Goal: Transaction & Acquisition: Purchase product/service

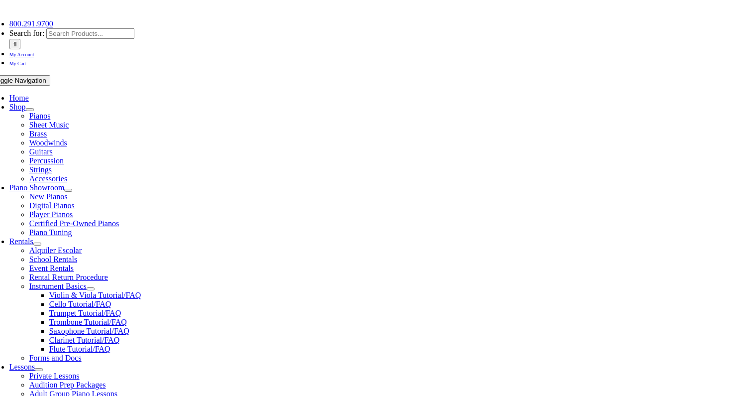
scroll to position [154, 0]
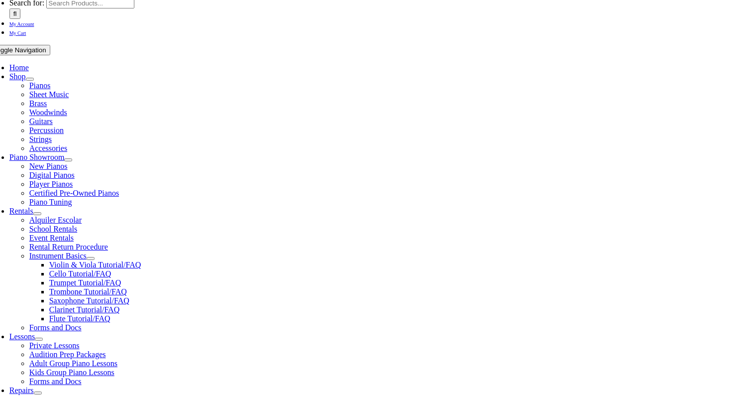
type input "star"
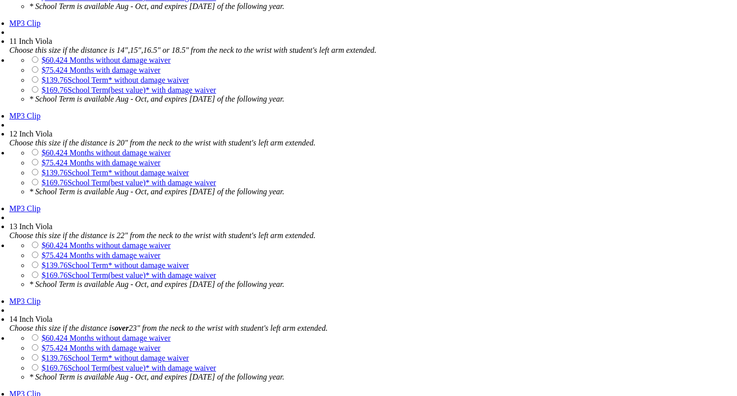
scroll to position [1173, 0]
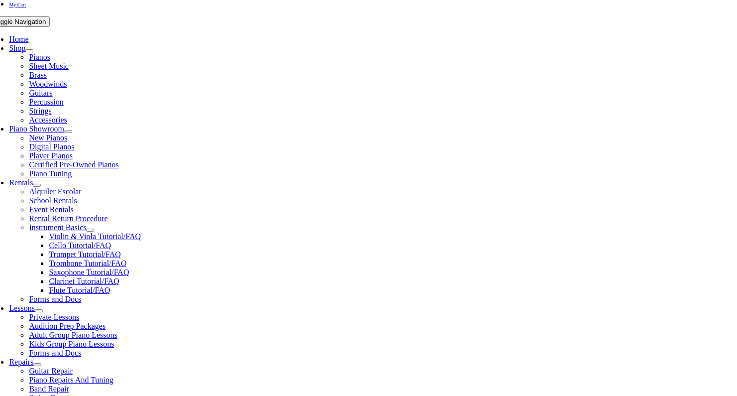
scroll to position [183, 0]
checkbox input"] "true"
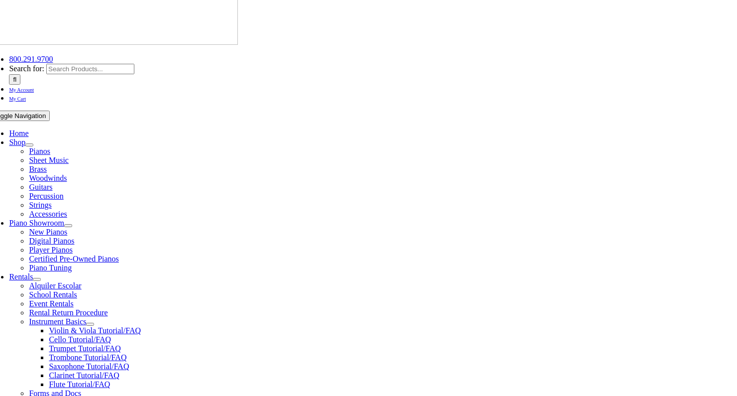
type input "1"
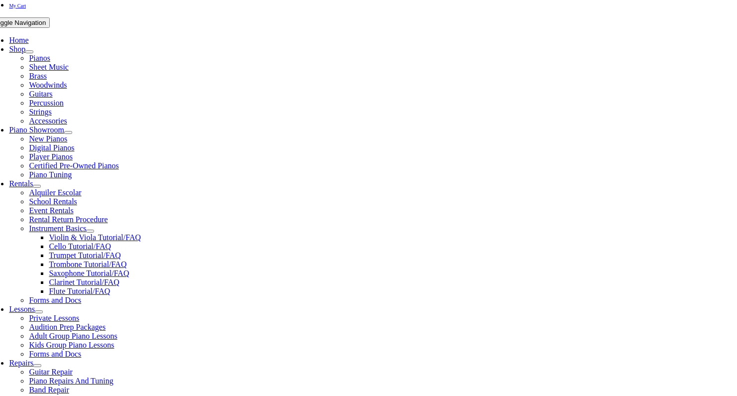
scroll to position [182, 0]
type input "G"
type input "Trey"
type input "Kanoff"
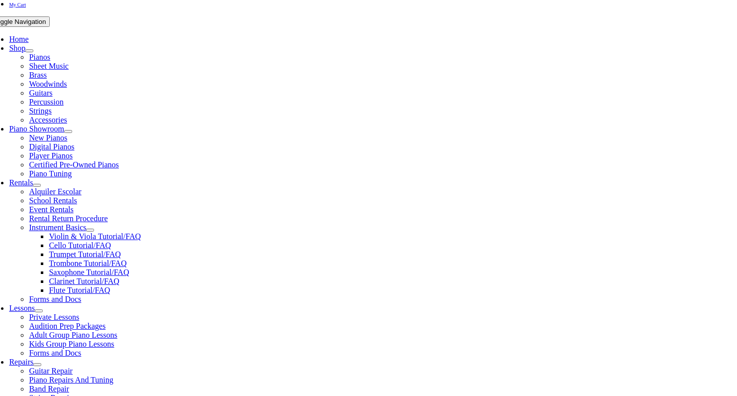
scroll to position [0, 0]
type input "n/a"
type input "215"
type input "2159063016"
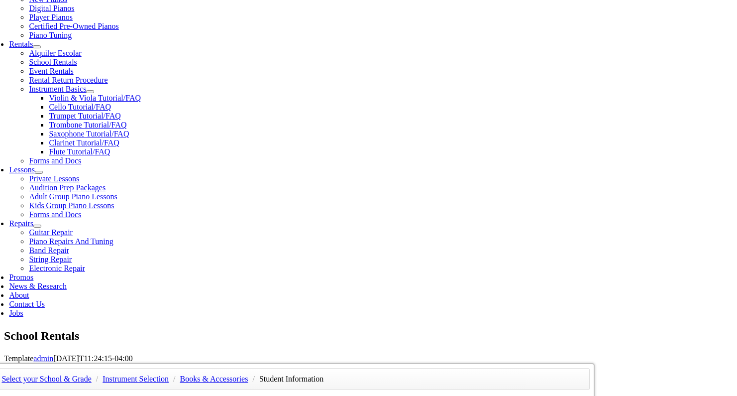
scroll to position [337, 0]
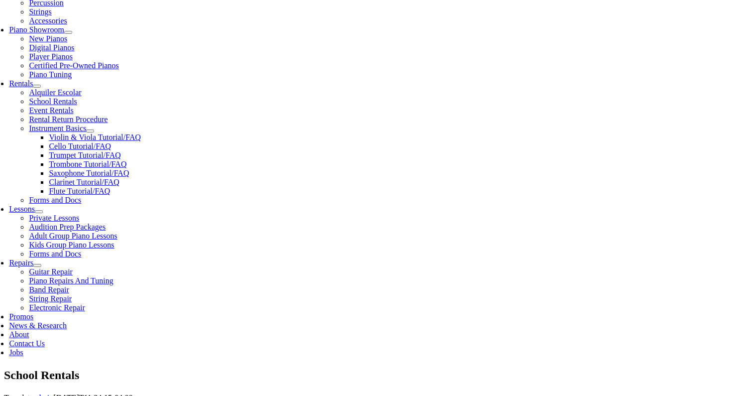
scroll to position [329, 0]
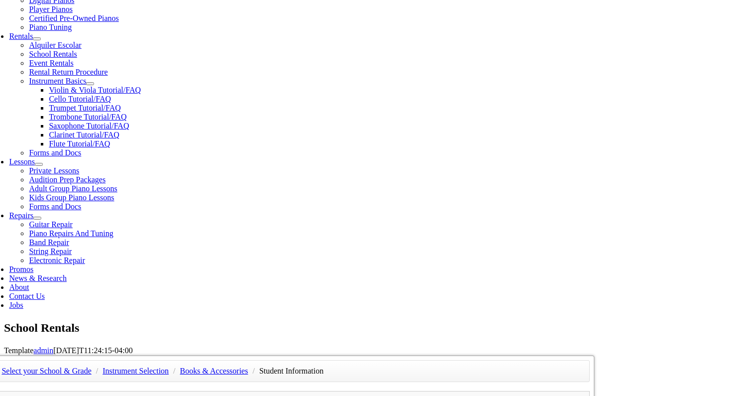
type input "27431180"
type input "mm/dd/yyyy"
click at [576, 355] on div "Select your School & Grade / Instrument Selection / Books & Accessories / Stude…" at bounding box center [292, 355] width 606 height 0
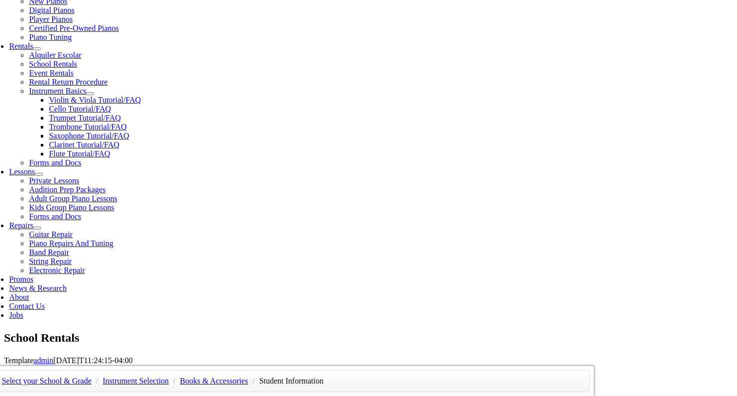
scroll to position [308, 0]
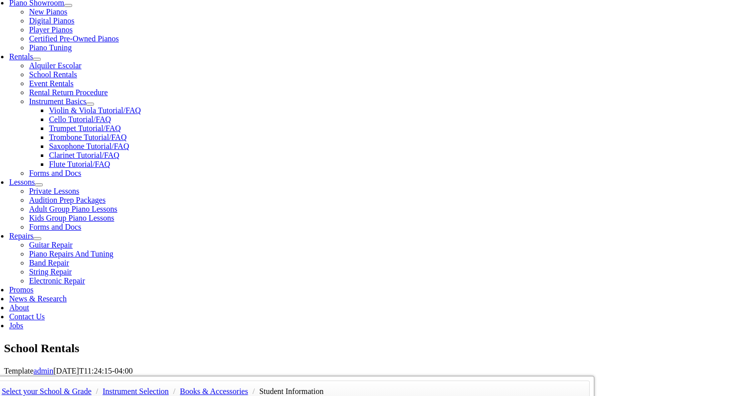
type input "03/21/1986"
drag, startPoint x: 125, startPoint y: 209, endPoint x: 0, endPoint y: 205, distance: 125.0
click at [4, 375] on div "Select your School & Grade / Instrument Selection / Books & Accessories / Stude…" at bounding box center [372, 375] width 737 height 0
drag, startPoint x: 292, startPoint y: 172, endPoint x: 135, endPoint y: 165, distance: 157.0
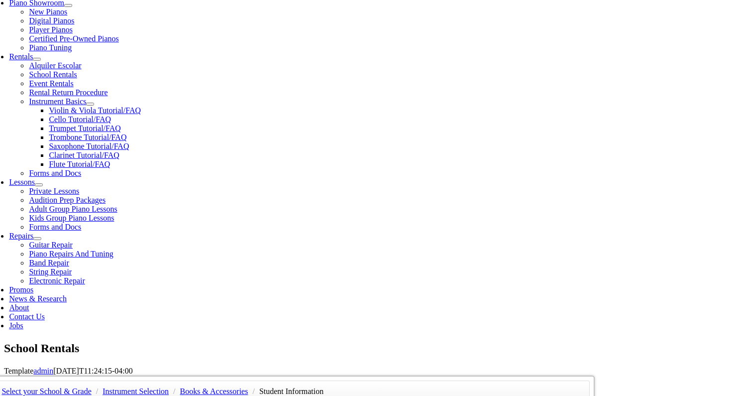
type input "n/a"
type input "04/17/2017"
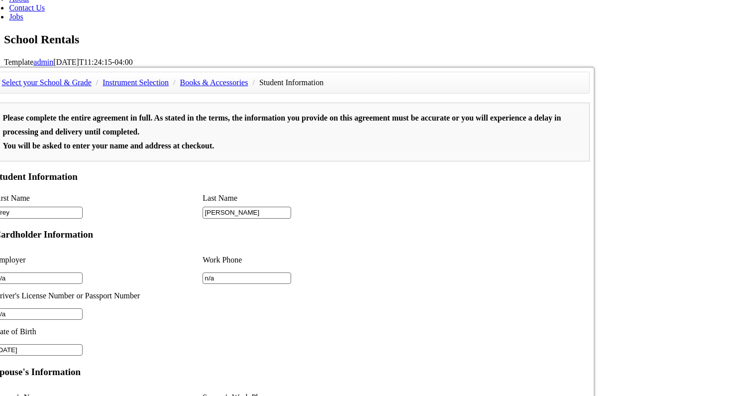
scroll to position [664, 0]
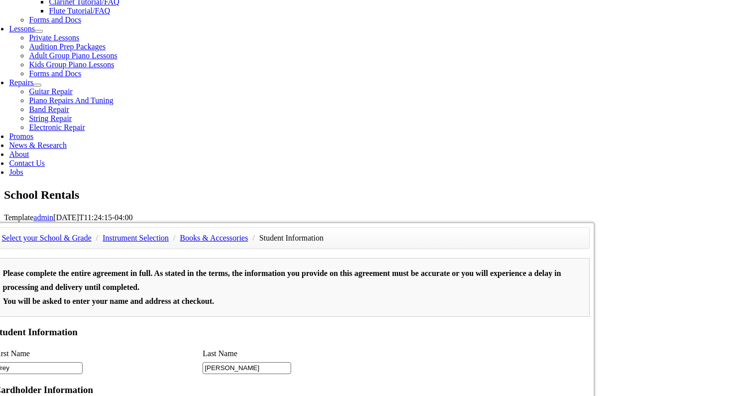
scroll to position [455, 0]
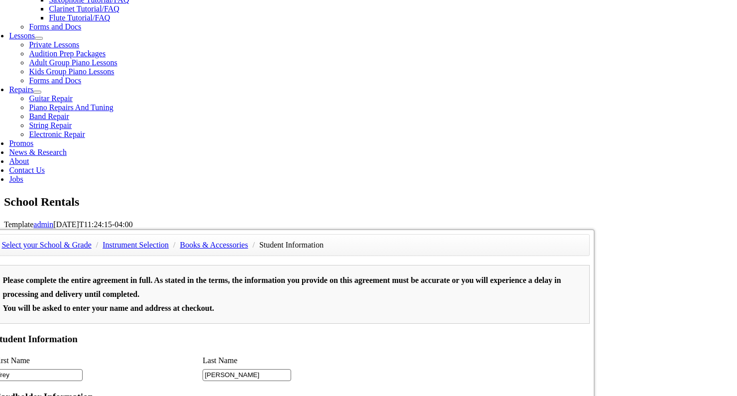
type input "n/a"
click at [591, 229] on div "Select your School & Grade / Instrument Selection / Books & Accessories / Stude…" at bounding box center [292, 229] width 606 height 0
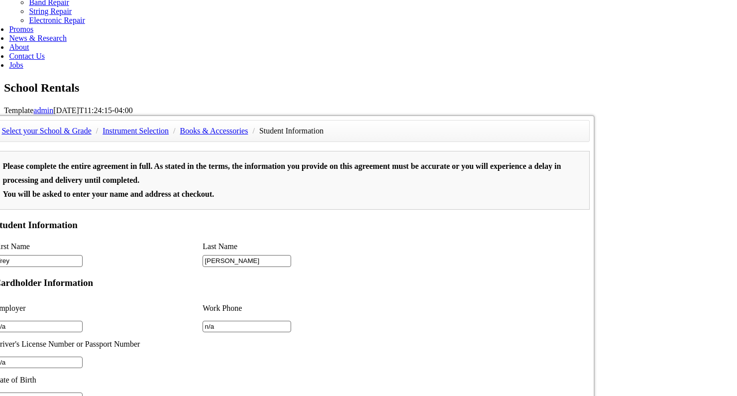
scroll to position [575, 0]
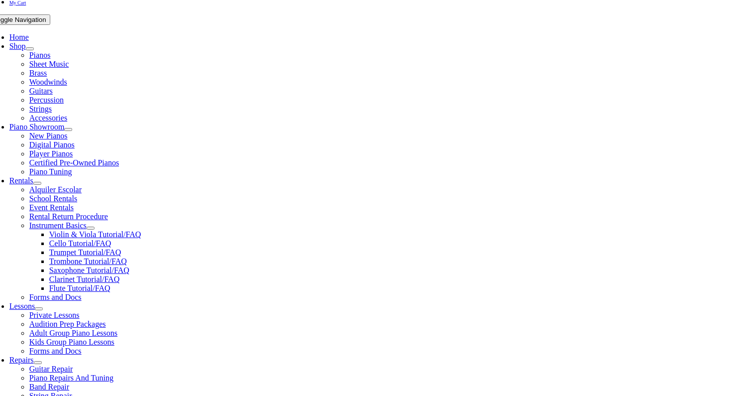
scroll to position [191, 0]
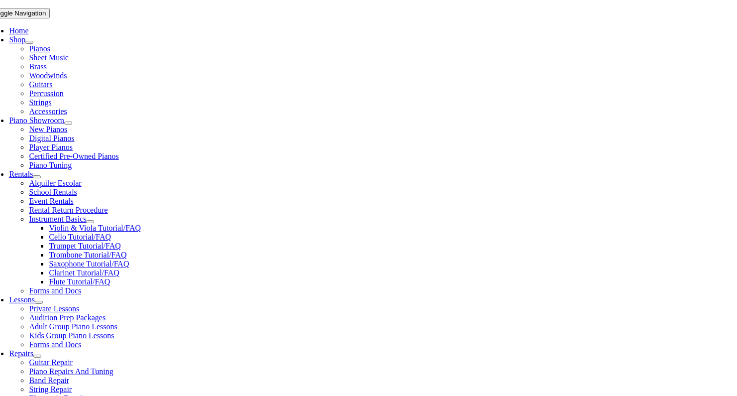
select select "PA"
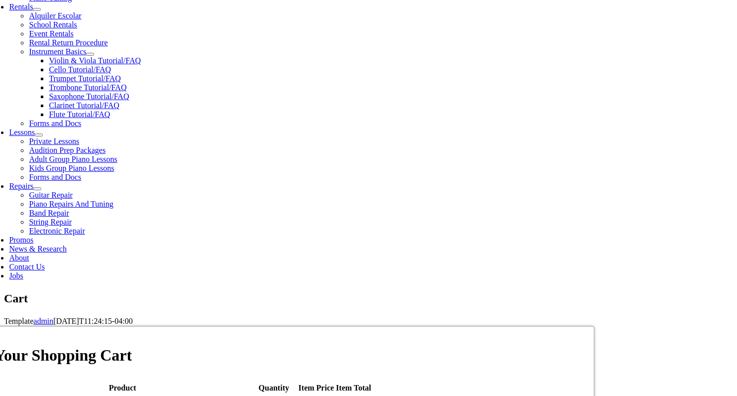
scroll to position [367, 0]
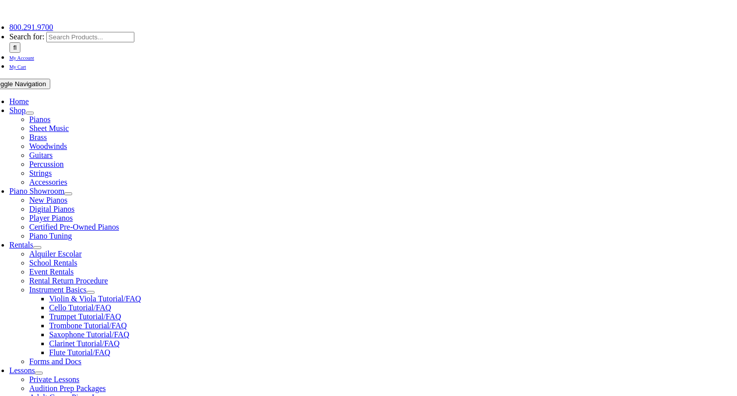
scroll to position [165, 0]
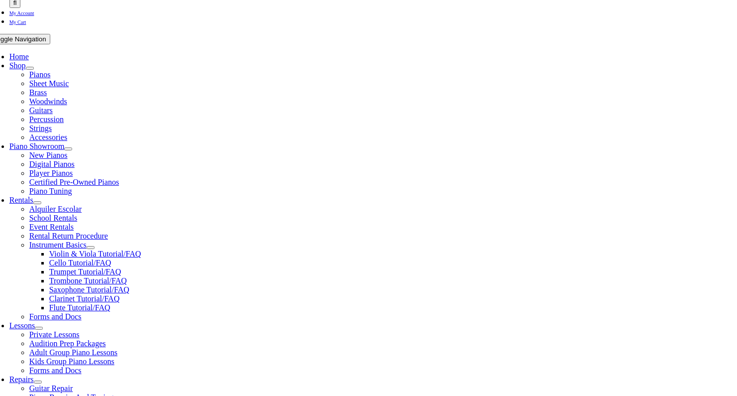
type input "sta"
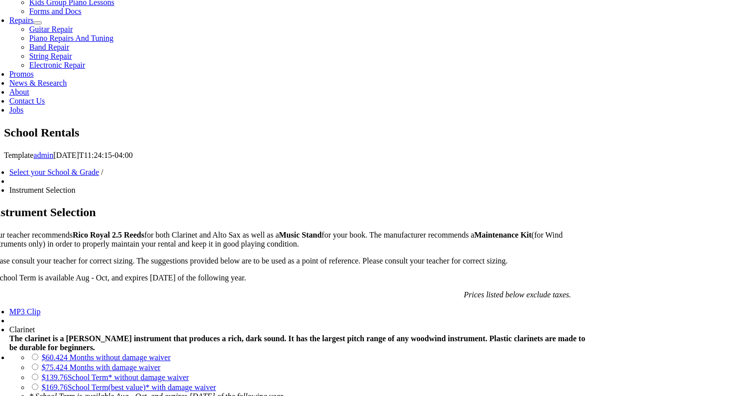
scroll to position [499, 0]
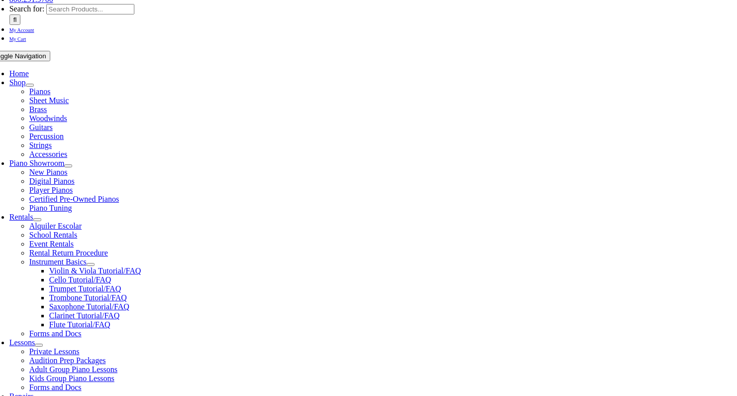
scroll to position [150, 0]
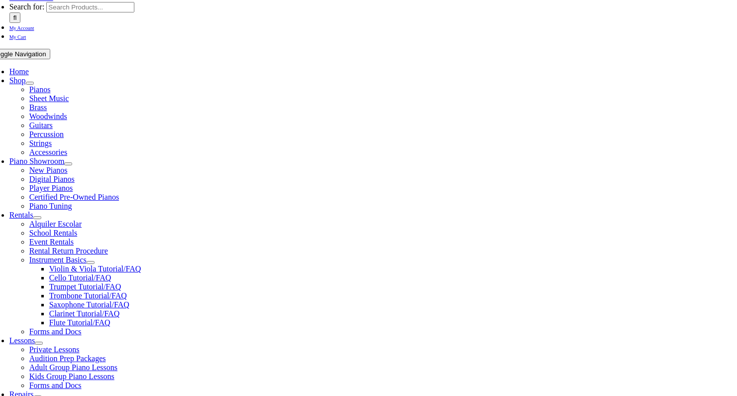
checkbox input"] "true"
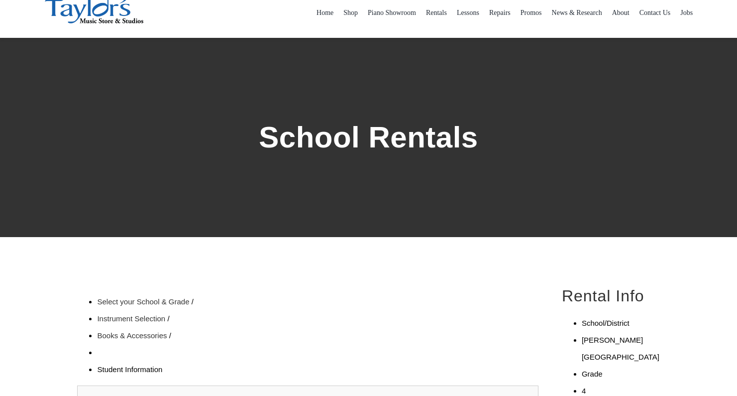
type input "1"
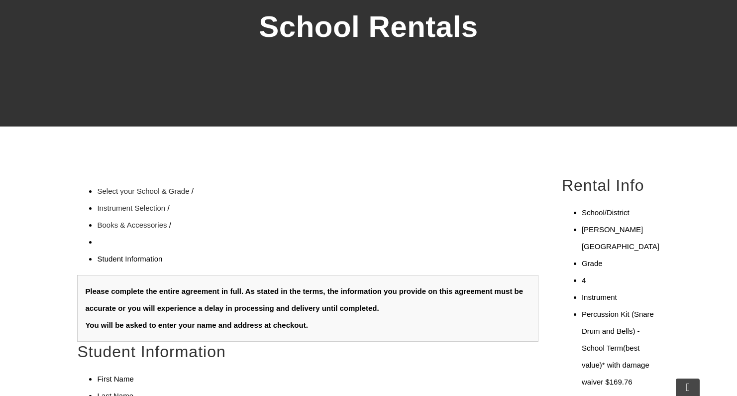
scroll to position [147, 0]
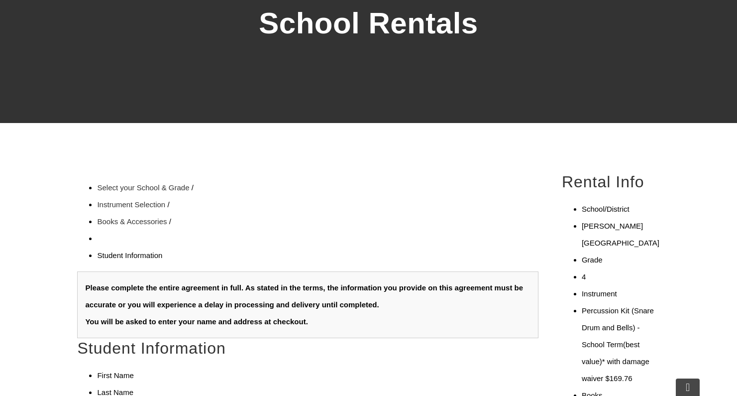
type input "[PERSON_NAME]"
type input "Kanoff"
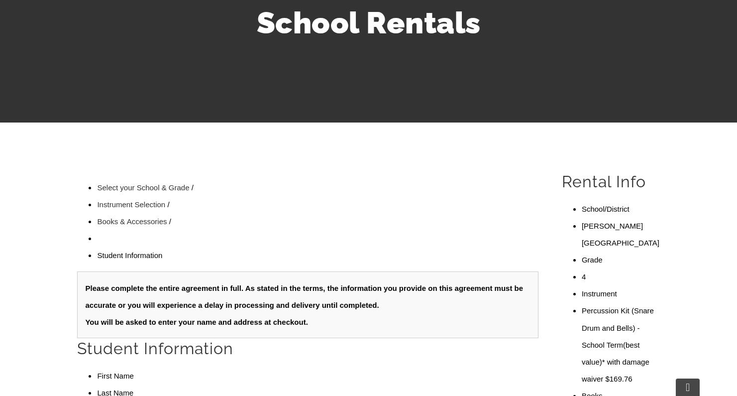
type input "n/a"
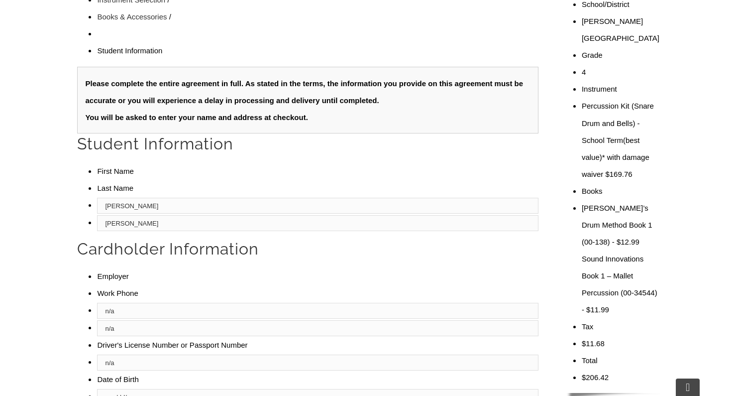
scroll to position [0, 0]
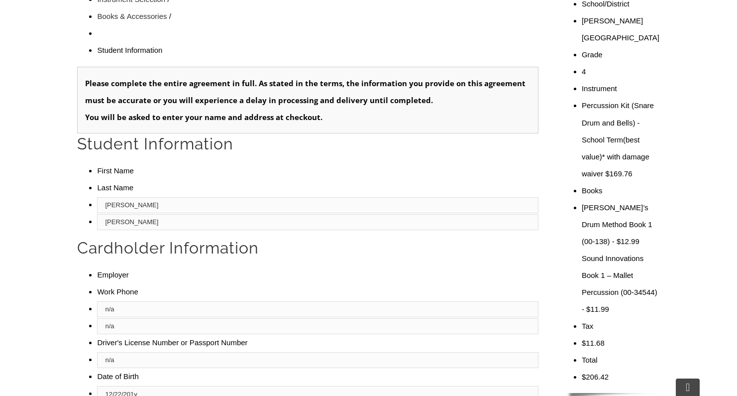
type input "12/22/2015"
type input "n/a"
click at [618, 331] on div "Select your School & Grade / Instrument Selection / Books & Accessories / Stude…" at bounding box center [369, 402] width 606 height 871
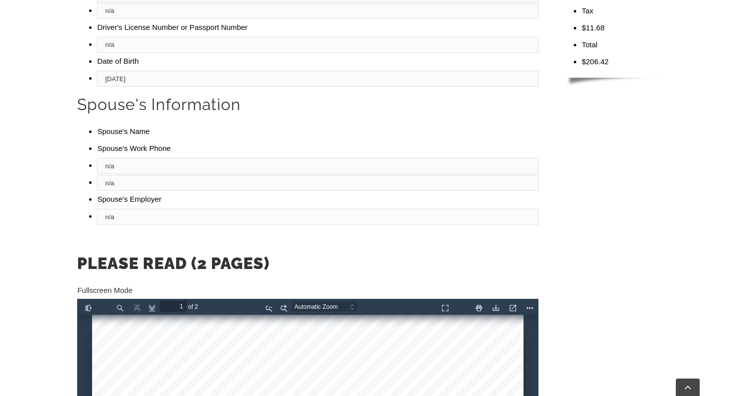
scroll to position [672, 0]
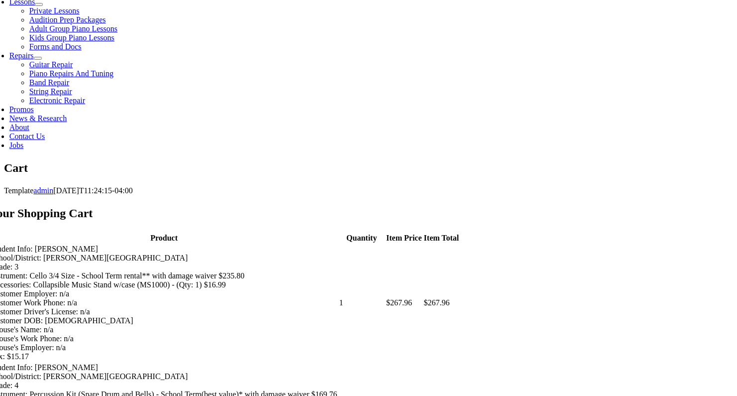
scroll to position [504, 0]
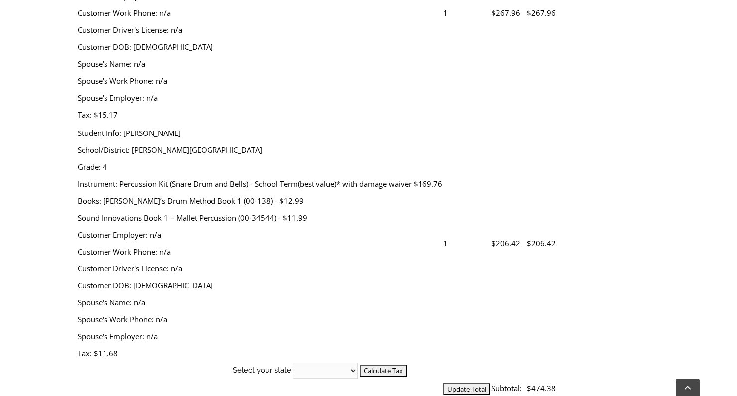
scroll to position [513, 0]
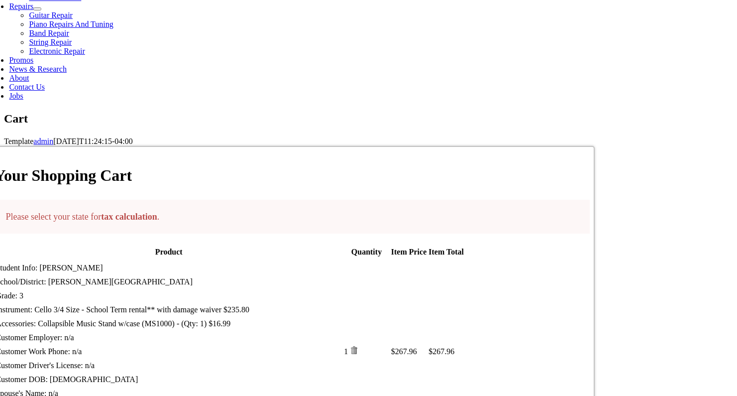
scroll to position [551, 0]
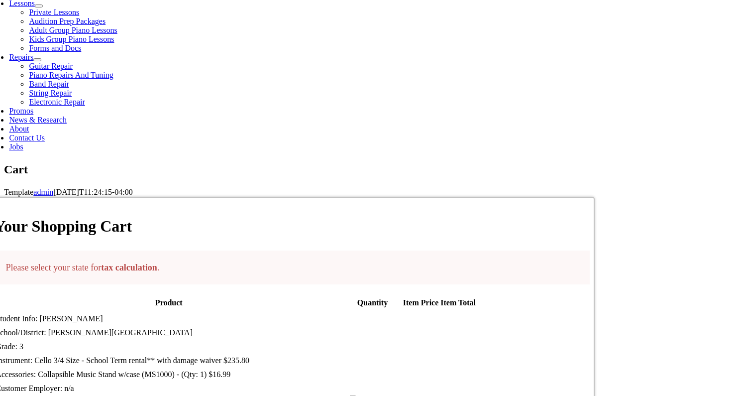
scroll to position [512, 0]
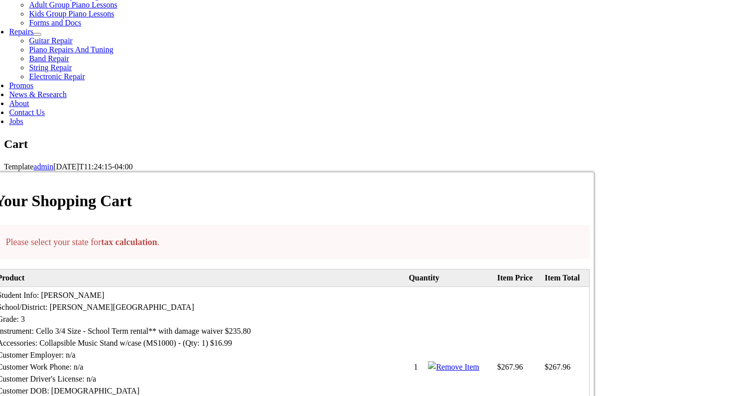
select select "PA"
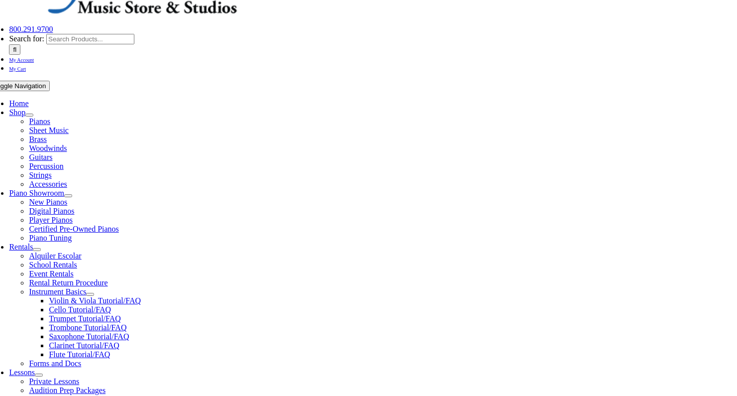
scroll to position [128, 0]
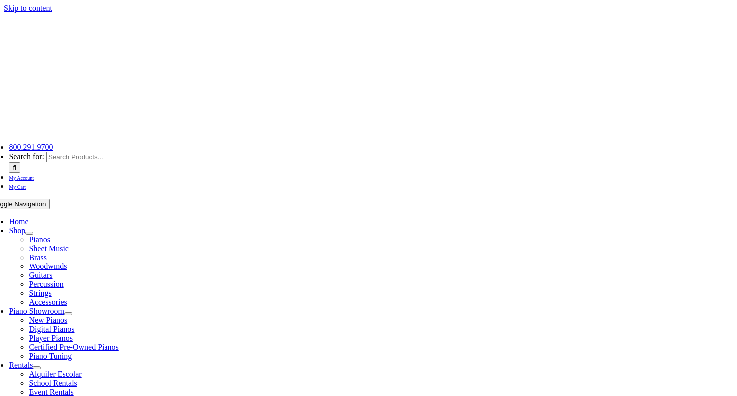
select select "PA"
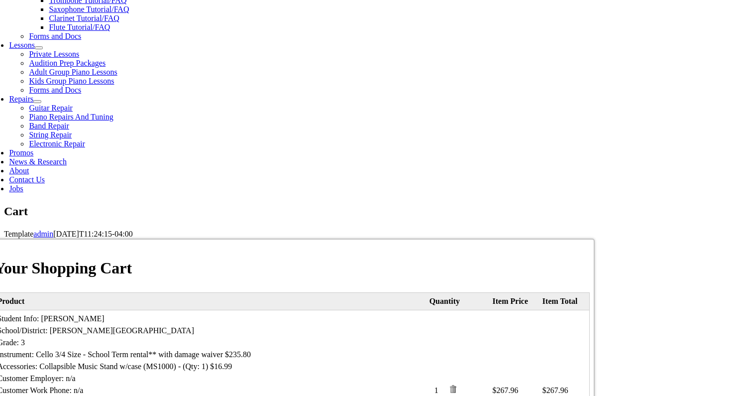
scroll to position [448, 0]
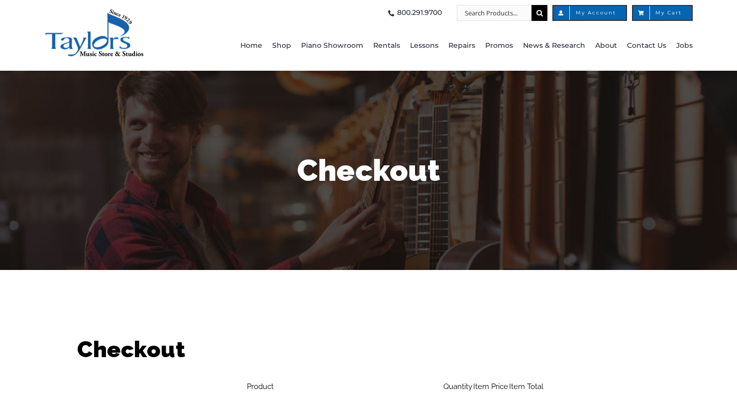
select select
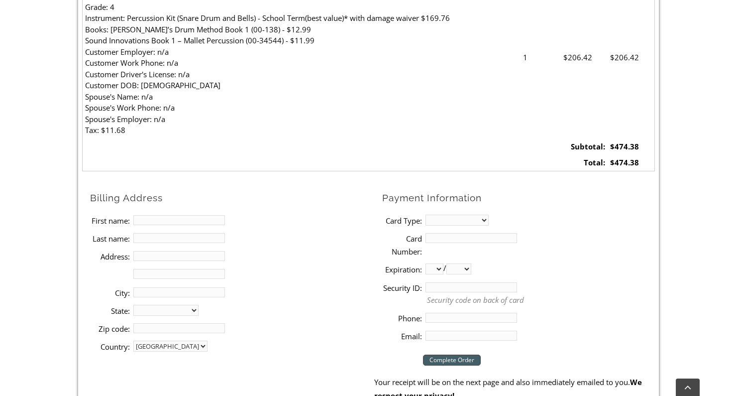
scroll to position [517, 0]
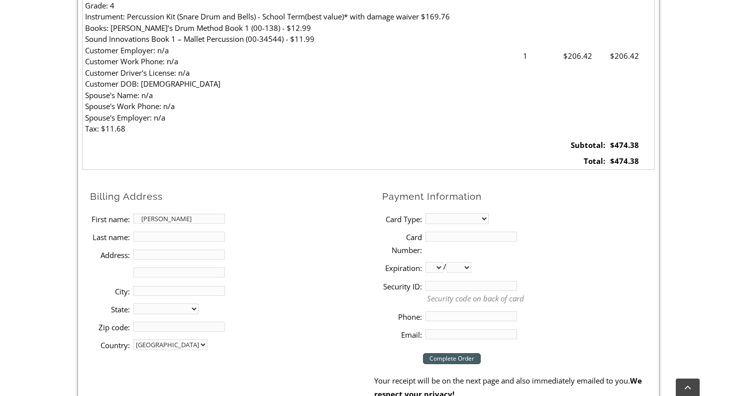
type input "[PERSON_NAME]"
type input "[STREET_ADDRESS]"
type input "[GEOGRAPHIC_DATA][PERSON_NAME]"
select select "PA"
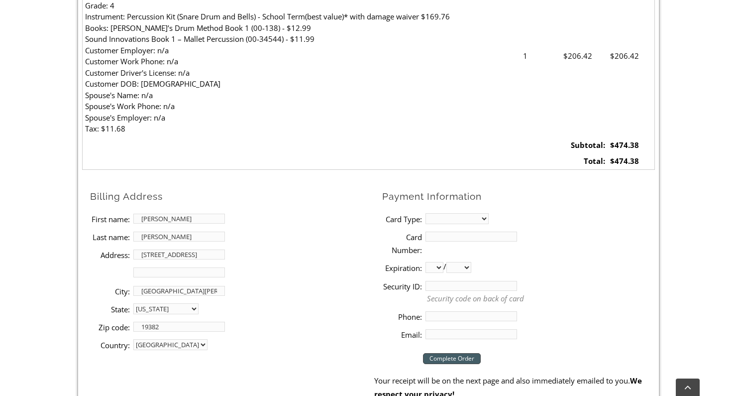
type input "19382"
click at [312, 336] on li "Country: [GEOGRAPHIC_DATA]" at bounding box center [232, 345] width 284 height 18
select select "visa"
click at [460, 232] on input "Card Number:" at bounding box center [472, 237] width 92 height 10
drag, startPoint x: 499, startPoint y: 229, endPoint x: 406, endPoint y: 229, distance: 93.1
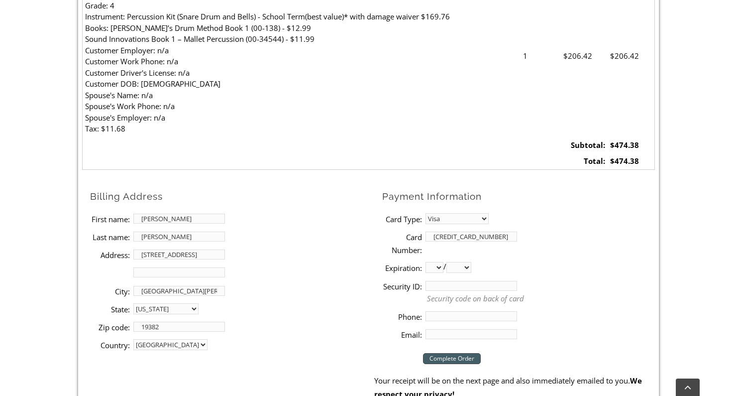
click at [507, 232] on input "[CREDIT_CARD_NUMBER]" at bounding box center [472, 237] width 92 height 10
click at [559, 240] on li "Card Number: [CREDIT_CARD_NUMBER]" at bounding box center [518, 243] width 273 height 31
drag, startPoint x: 502, startPoint y: 229, endPoint x: 342, endPoint y: 242, distance: 161.4
click at [342, 242] on div "Billing Address First name: [PERSON_NAME] Last name: [PERSON_NAME] Address: [ST…" at bounding box center [368, 266] width 573 height 154
type input "4"
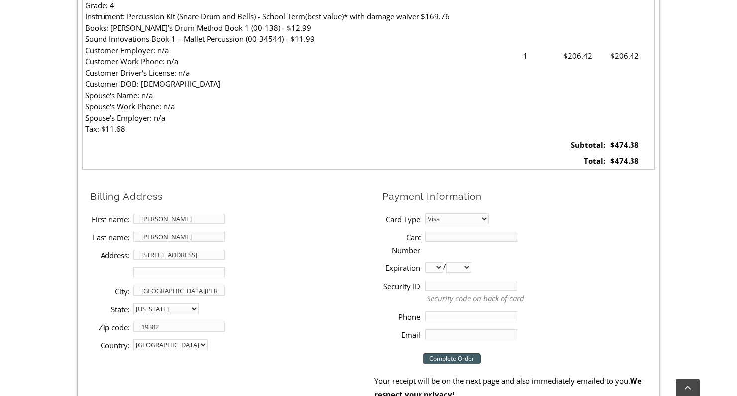
click at [598, 307] on li "Phone:" at bounding box center [518, 316] width 273 height 18
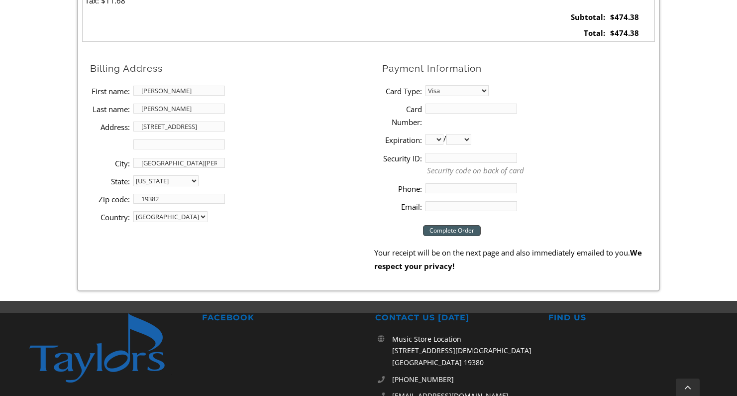
scroll to position [635, 0]
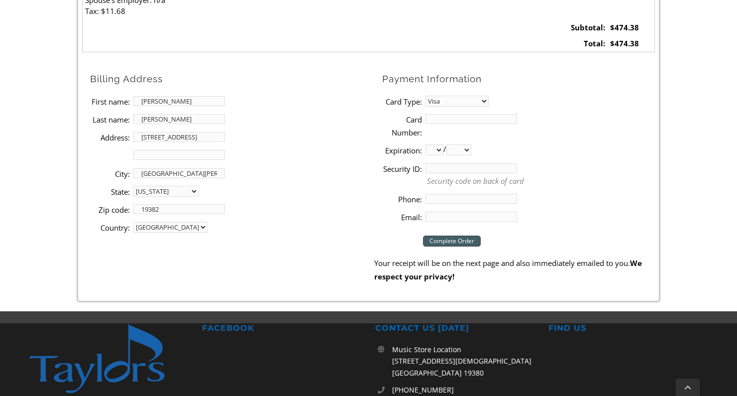
click at [498, 114] on input "Card Number:" at bounding box center [472, 119] width 92 height 10
type input "[CREDIT_CARD_NUMBER]"
select select "06"
select select "2030"
type input "665"
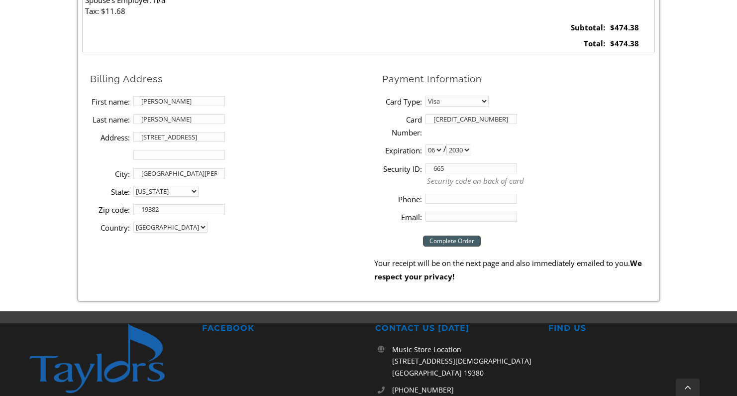
click at [474, 194] on input "Phone:" at bounding box center [472, 199] width 92 height 10
type input "2159063016"
type input "[EMAIL_ADDRESS][DOMAIN_NAME]"
click at [467, 236] on input "Complete Order" at bounding box center [452, 241] width 58 height 11
